Goal: Task Accomplishment & Management: Use online tool/utility

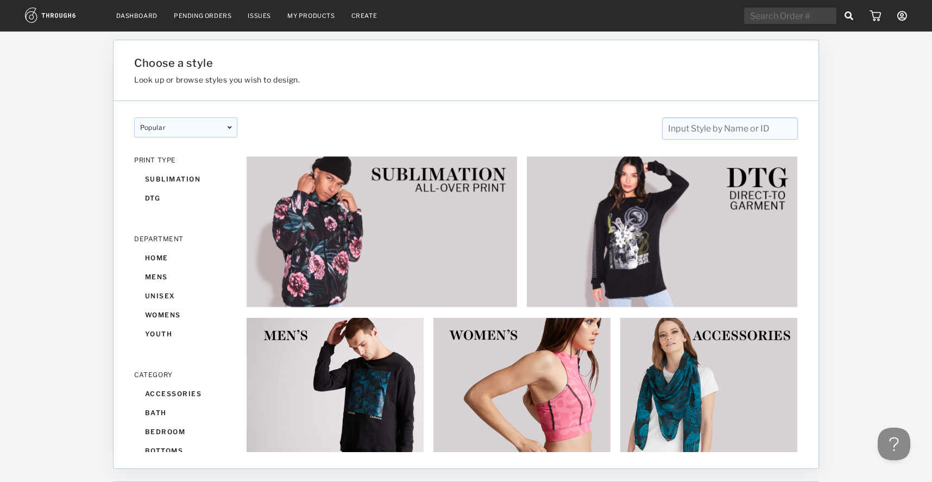
click at [210, 123] on div "popular" at bounding box center [185, 127] width 103 height 20
click at [170, 198] on div "popular designer featured popular New designer featured popular New PRINT TYPE …" at bounding box center [466, 276] width 705 height 351
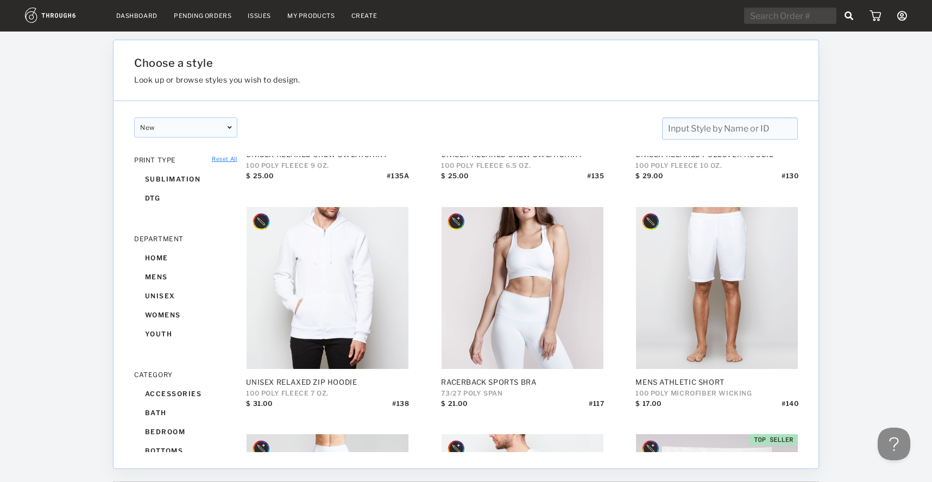
scroll to position [3265, 0]
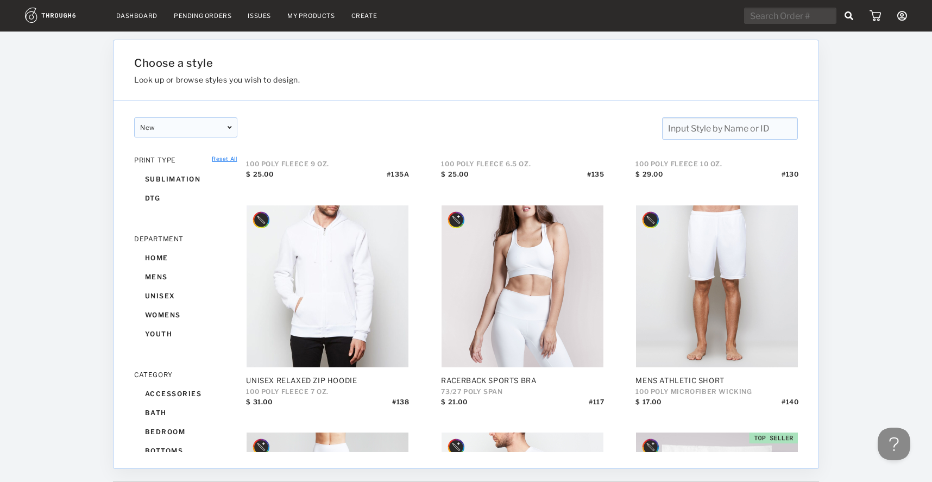
click at [733, 122] on input "text" at bounding box center [730, 128] width 136 height 22
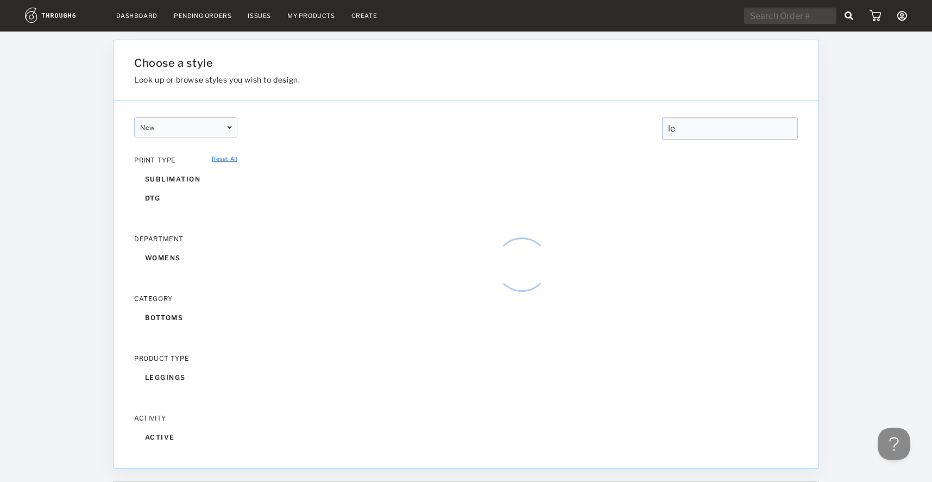
type input "l"
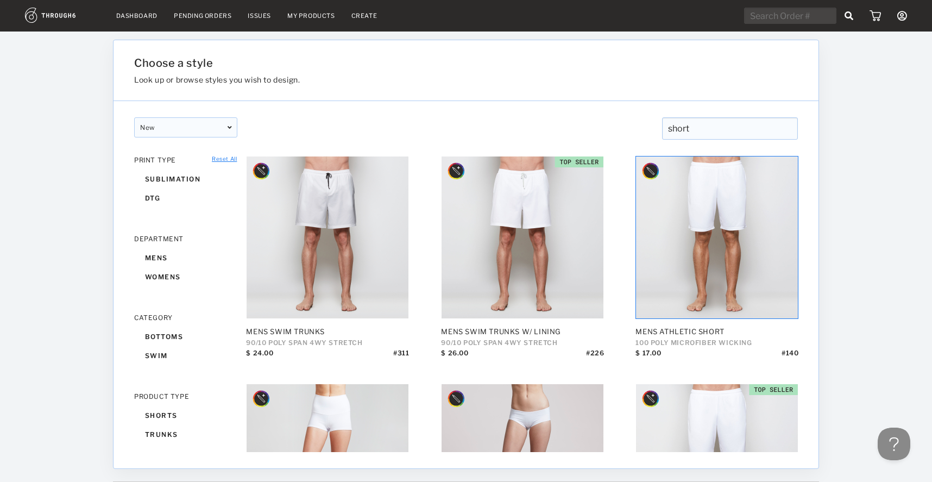
drag, startPoint x: 701, startPoint y: 130, endPoint x: 500, endPoint y: 98, distance: 203.6
click at [500, 98] on div "Choose a style Look up or browse styles you wish to design. New designer featur…" at bounding box center [466, 254] width 706 height 429
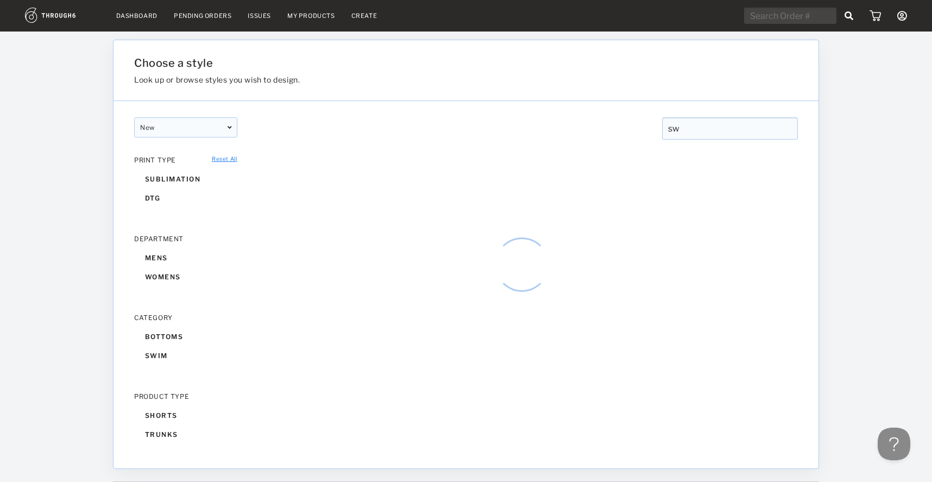
type input "s"
type input "bikini"
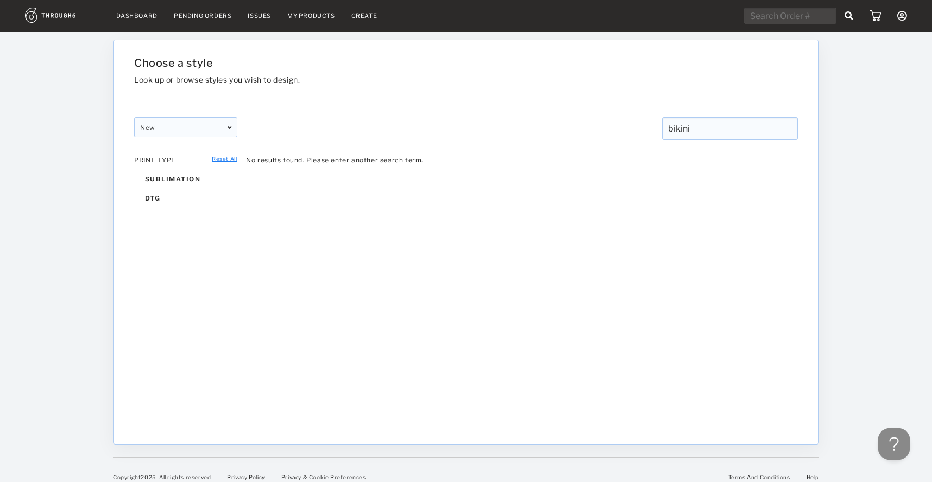
drag, startPoint x: 711, startPoint y: 130, endPoint x: 573, endPoint y: 107, distance: 139.9
click at [573, 107] on div "New designer featured popular New designer featured popular New bikini bikini C…" at bounding box center [466, 120] width 705 height 39
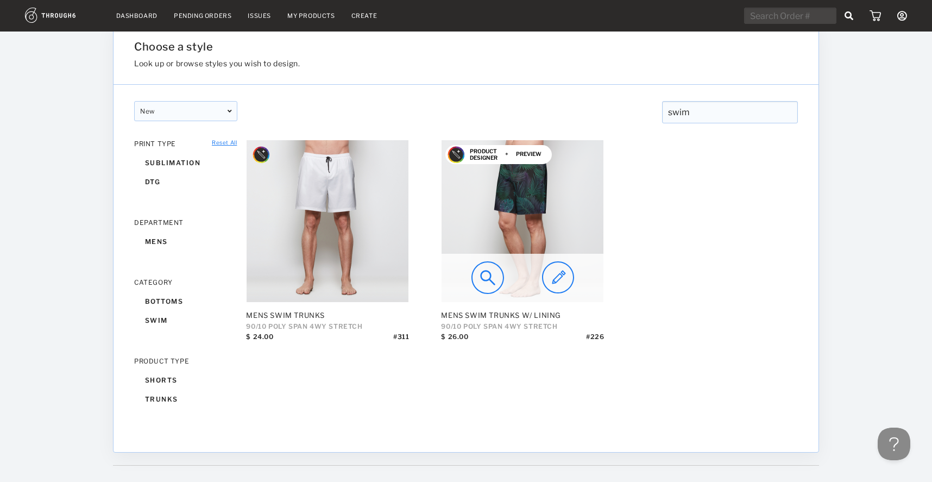
scroll to position [18, 0]
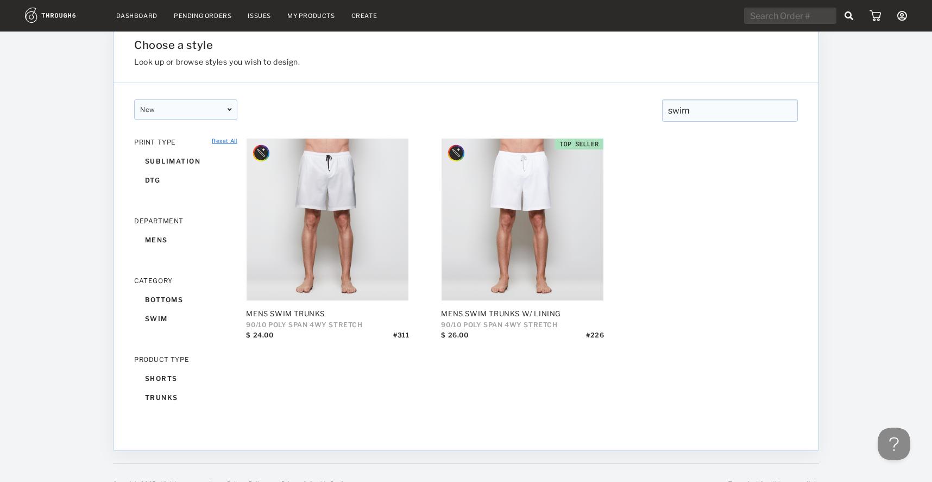
type input "swim"
click at [63, 21] on img at bounding box center [62, 15] width 75 height 15
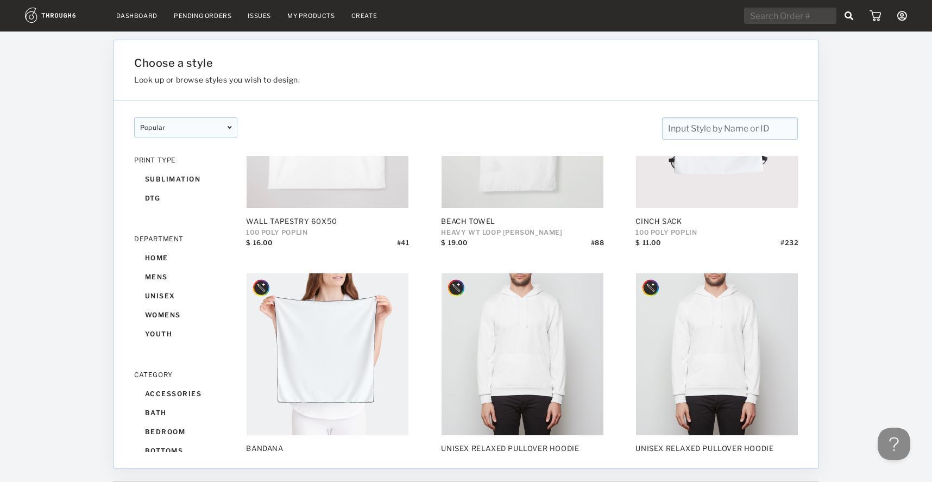
scroll to position [3239, 0]
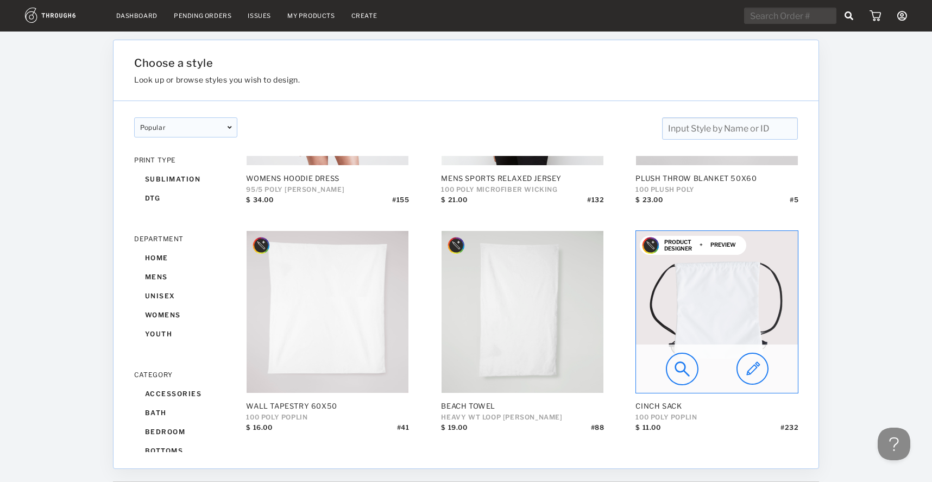
click at [715, 328] on img at bounding box center [717, 312] width 162 height 162
click at [759, 367] on img at bounding box center [753, 369] width 32 height 33
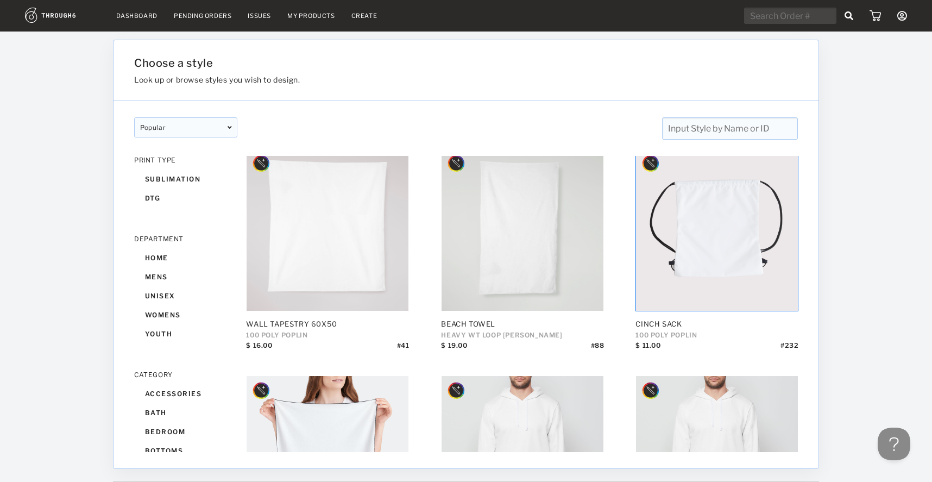
scroll to position [3322, 0]
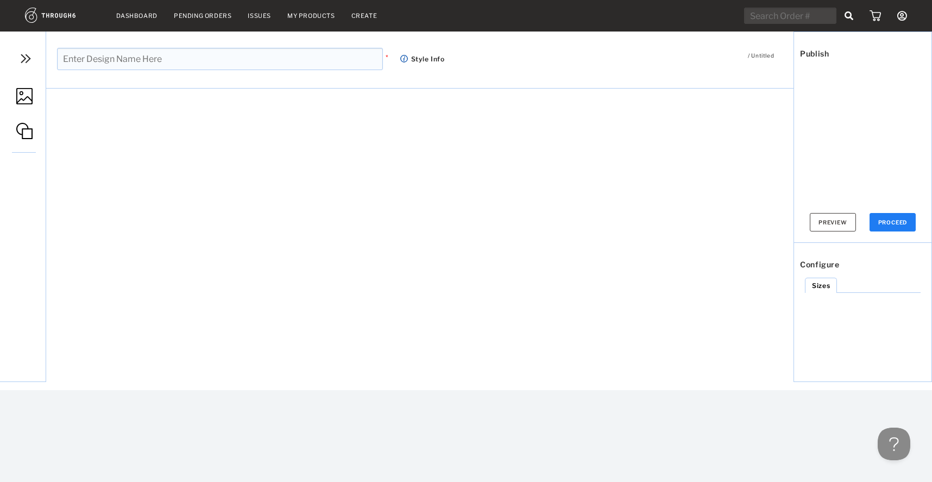
click at [29, 56] on img at bounding box center [25, 59] width 16 height 16
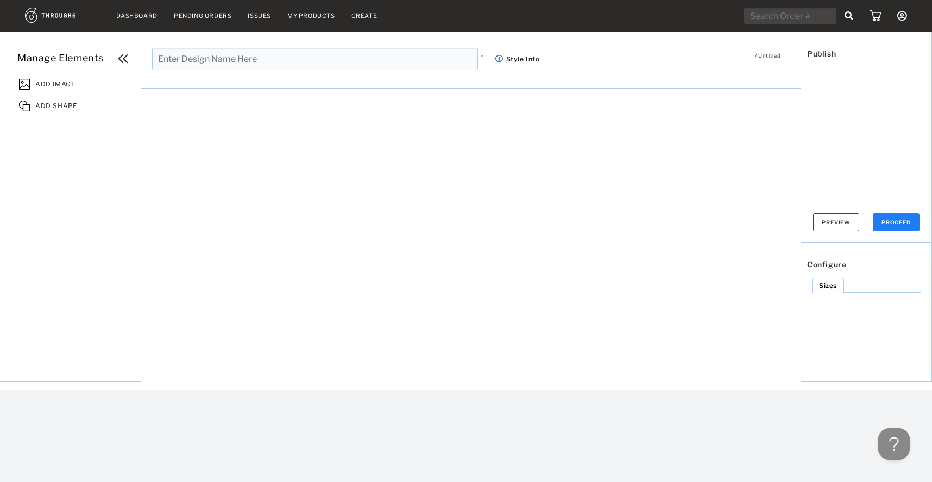
click at [120, 57] on img at bounding box center [123, 59] width 16 height 16
